Goal: Task Accomplishment & Management: Manage account settings

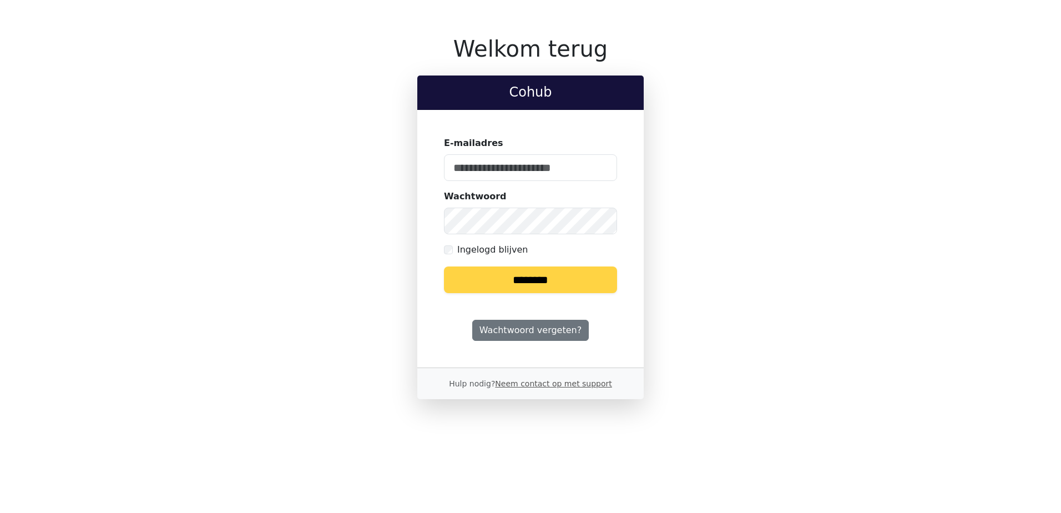
type input "**********"
click at [548, 278] on input "********" at bounding box center [530, 279] width 173 height 27
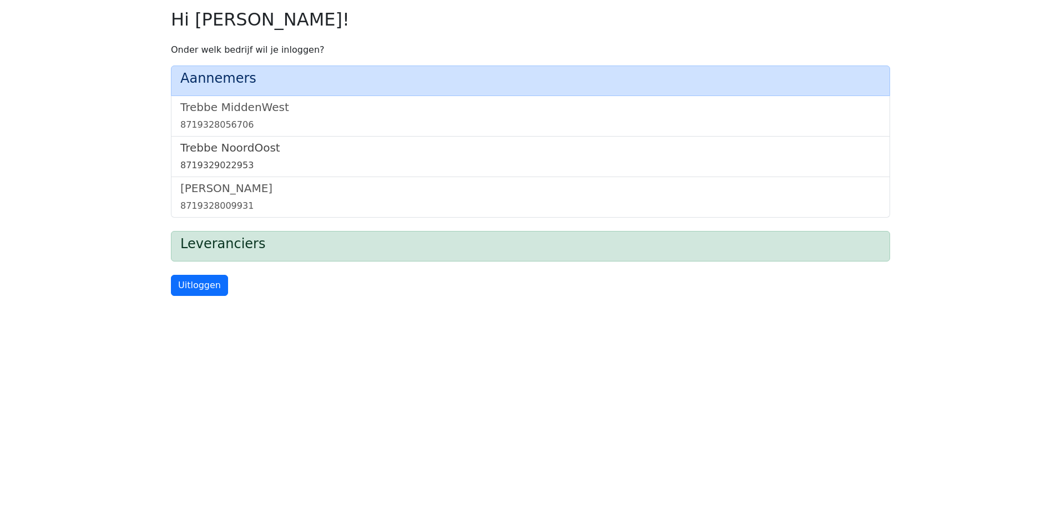
click at [240, 153] on h5 "Trebbe NoordOost" at bounding box center [530, 147] width 701 height 13
